Goal: Check status: Check status

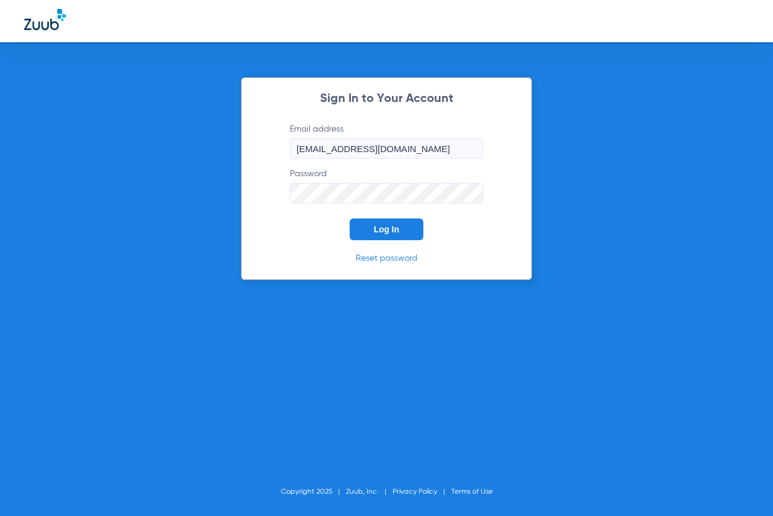
click at [390, 224] on button "Log In" at bounding box center [387, 230] width 74 height 22
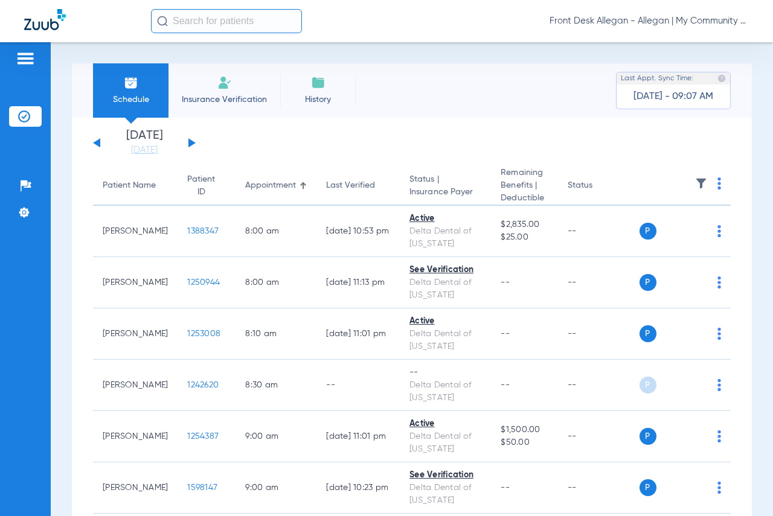
click at [191, 143] on button at bounding box center [191, 142] width 7 height 9
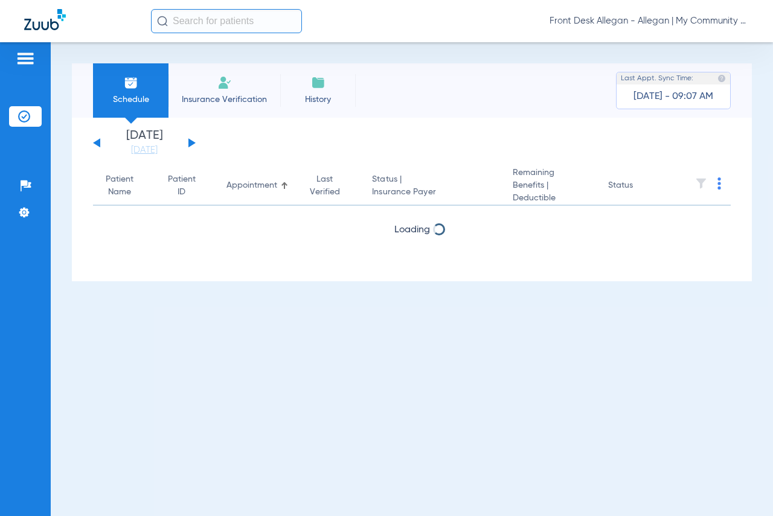
click at [191, 143] on button at bounding box center [191, 142] width 7 height 9
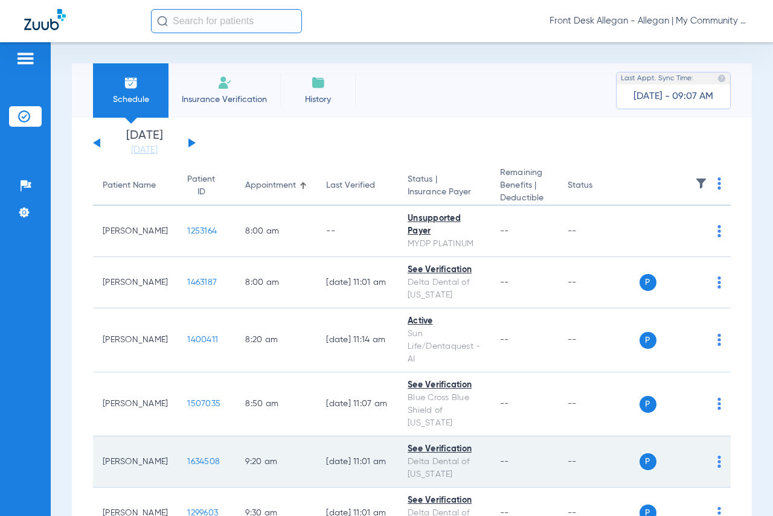
click at [190, 462] on span "1634508" at bounding box center [203, 462] width 33 height 8
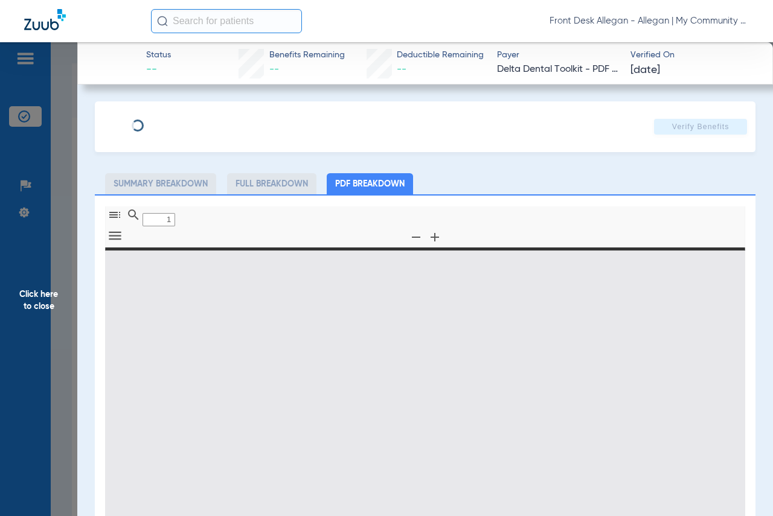
type input "0"
select select "page-width"
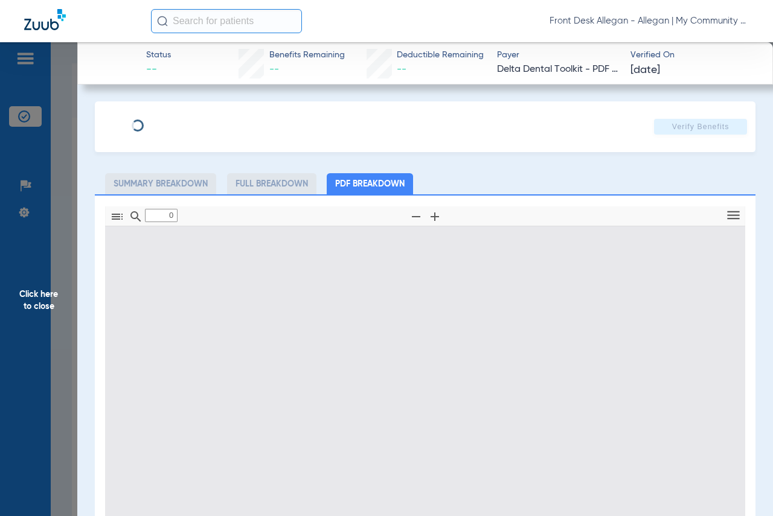
type input "1"
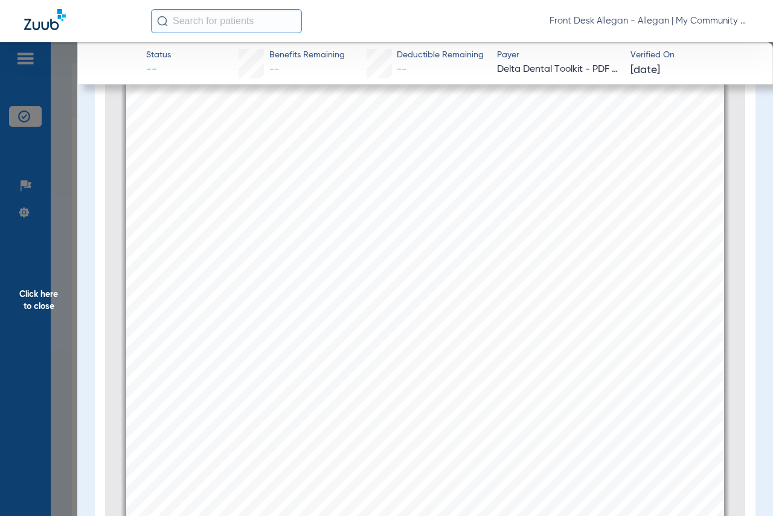
scroll to position [308, 0]
click at [37, 304] on span "Click here to close" at bounding box center [38, 300] width 77 height 516
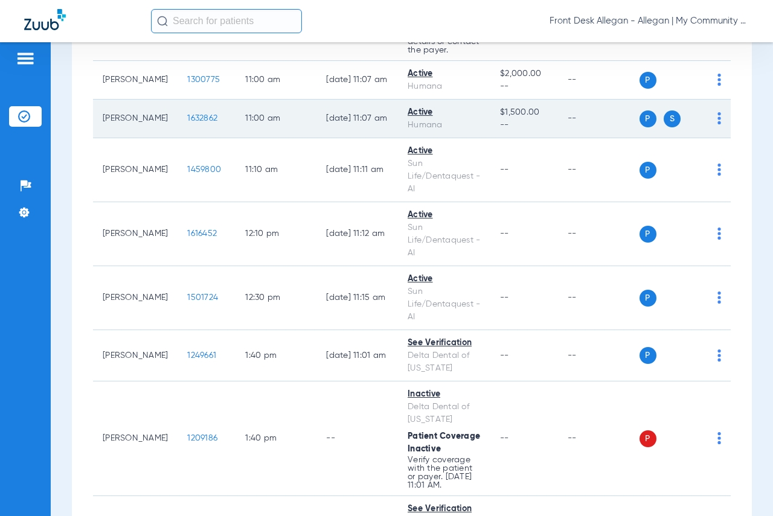
scroll to position [725, 0]
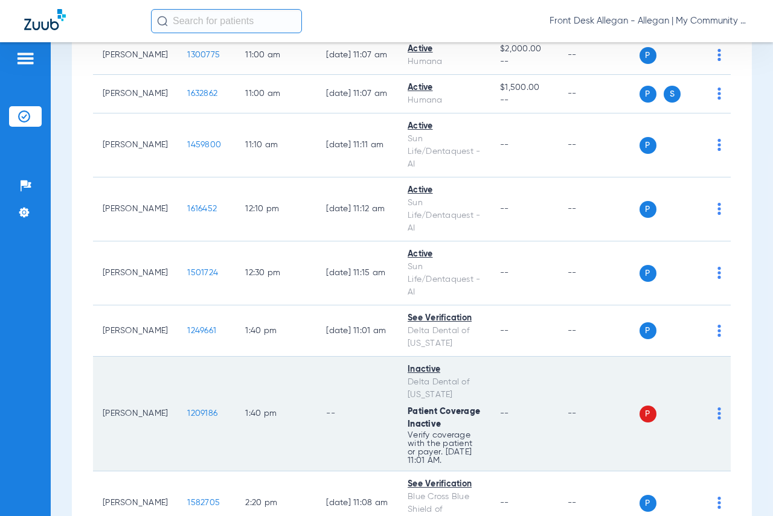
click at [708, 423] on div "P S" at bounding box center [681, 414] width 82 height 17
click at [717, 420] on img at bounding box center [719, 414] width 4 height 12
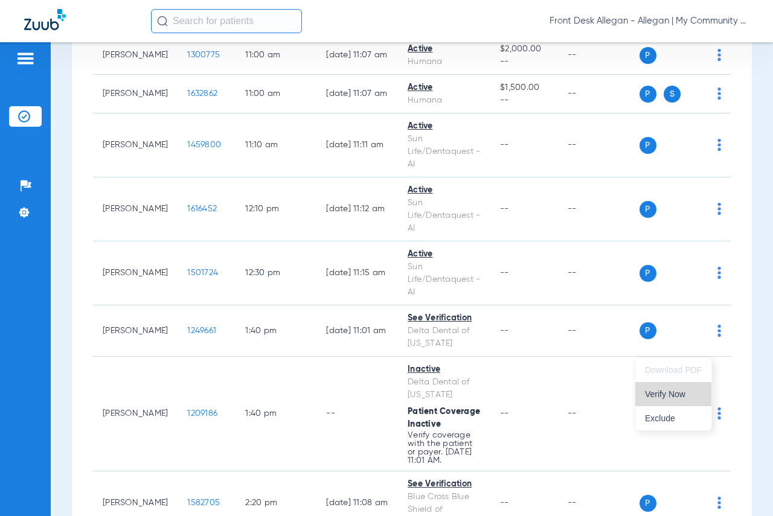
click at [693, 399] on button "Verify Now" at bounding box center [673, 394] width 76 height 24
